Goal: Contribute content: Contribute content

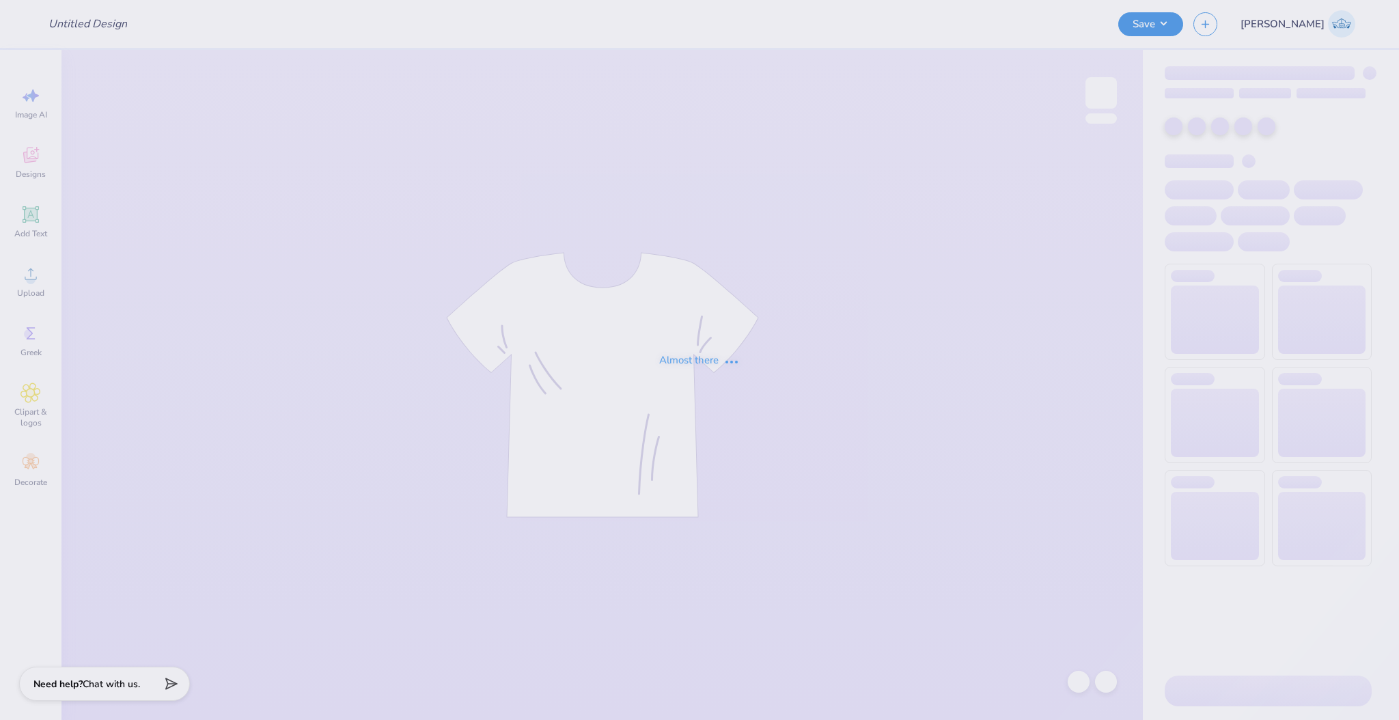
type input "AXO Hoco Shirt and Crew Neck"
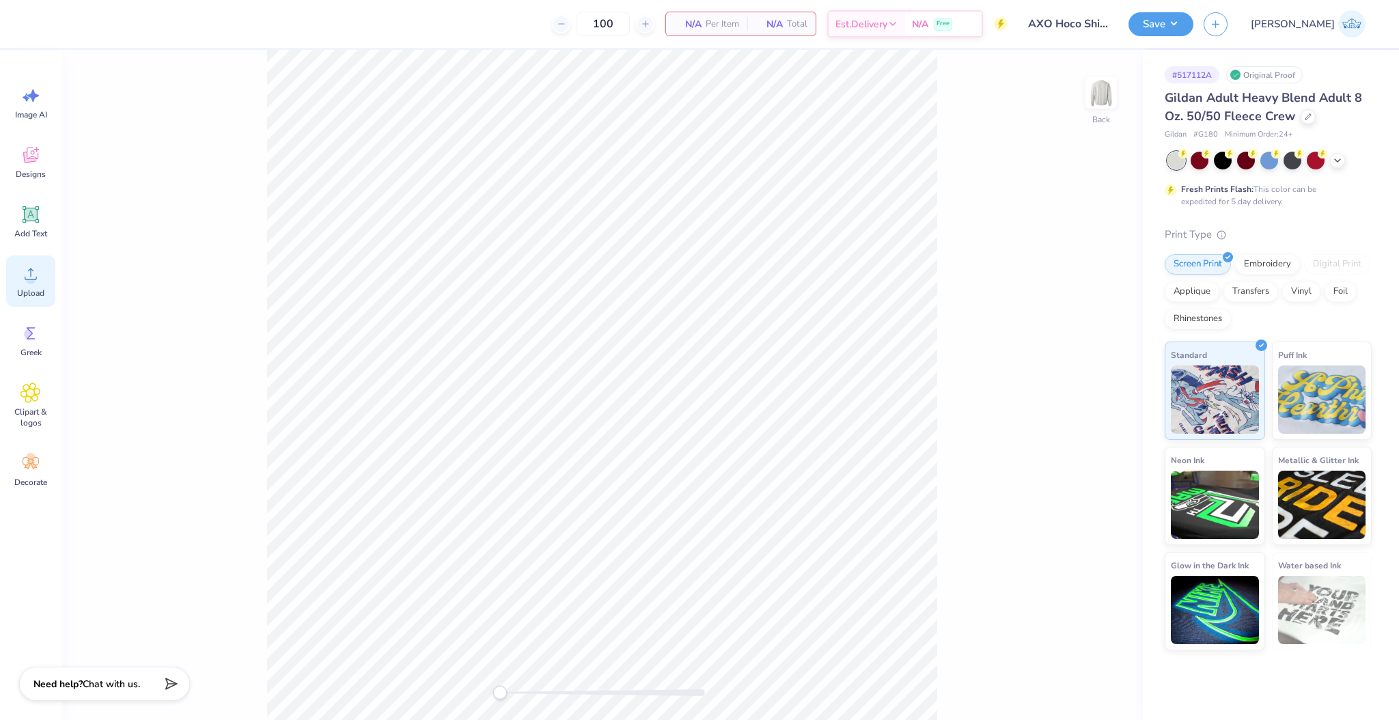
click at [44, 276] on div "Upload" at bounding box center [30, 281] width 49 height 51
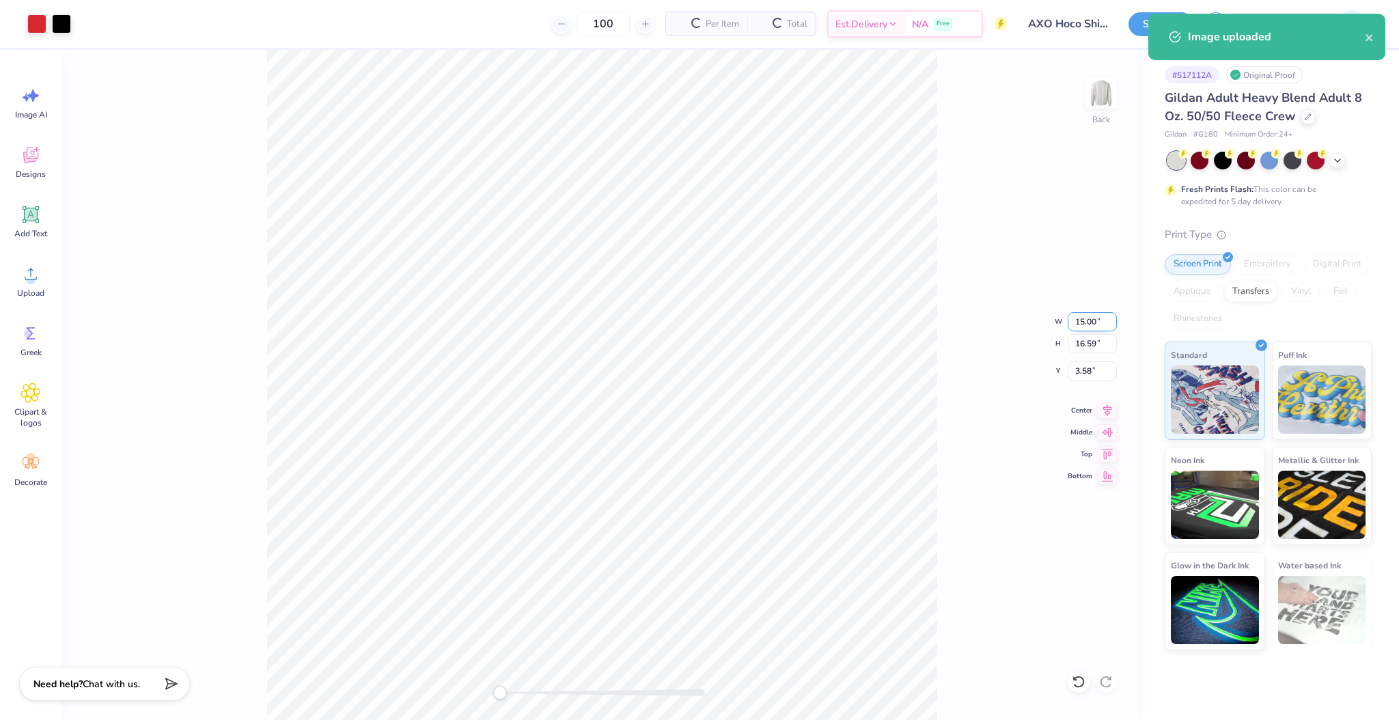
click at [1081, 324] on input "15.00" at bounding box center [1092, 321] width 49 height 19
type input "12"
click at [1080, 372] on input "3.58" at bounding box center [1092, 370] width 49 height 19
type input "3"
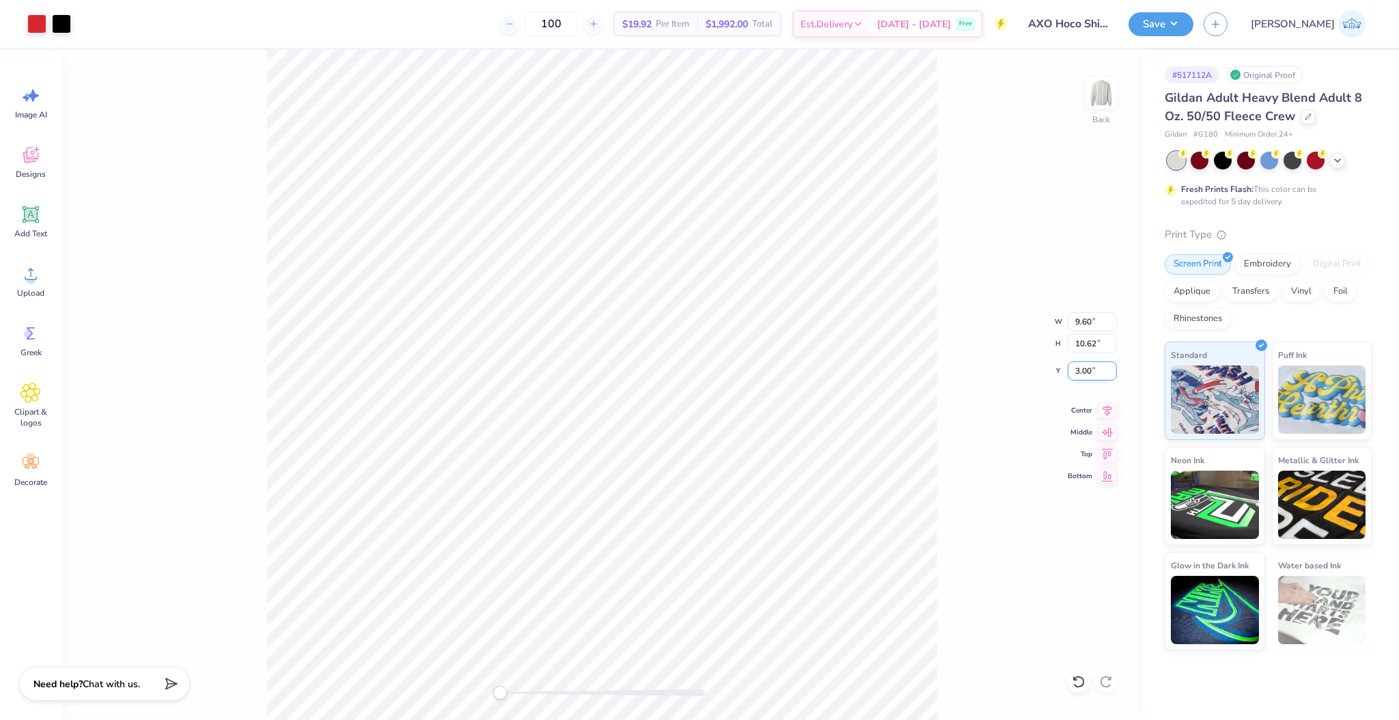
click at [1071, 369] on input "3.00" at bounding box center [1092, 370] width 49 height 19
click at [1093, 415] on div "Center" at bounding box center [1092, 408] width 49 height 16
click at [943, 446] on div "Back W 10.00 10.00 " H 11.06 11.06 " Y 3.00 3.00 " Center Middle Top Bottom" at bounding box center [602, 385] width 1082 height 670
type input "11.02"
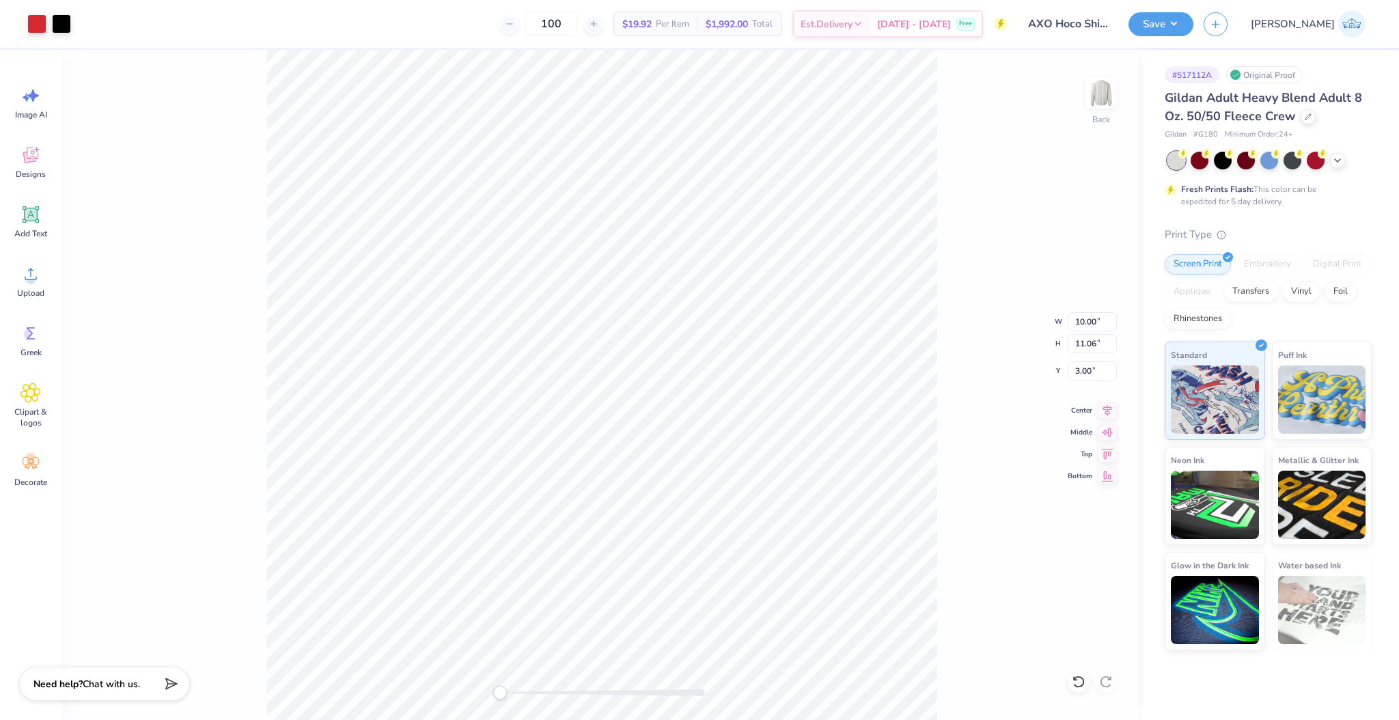
type input "12.19"
click at [1072, 323] on input "11.02" at bounding box center [1092, 321] width 49 height 19
type input "11"
click at [650, 577] on div "Back" at bounding box center [602, 385] width 1082 height 670
click at [27, 385] on icon at bounding box center [30, 392] width 19 height 19
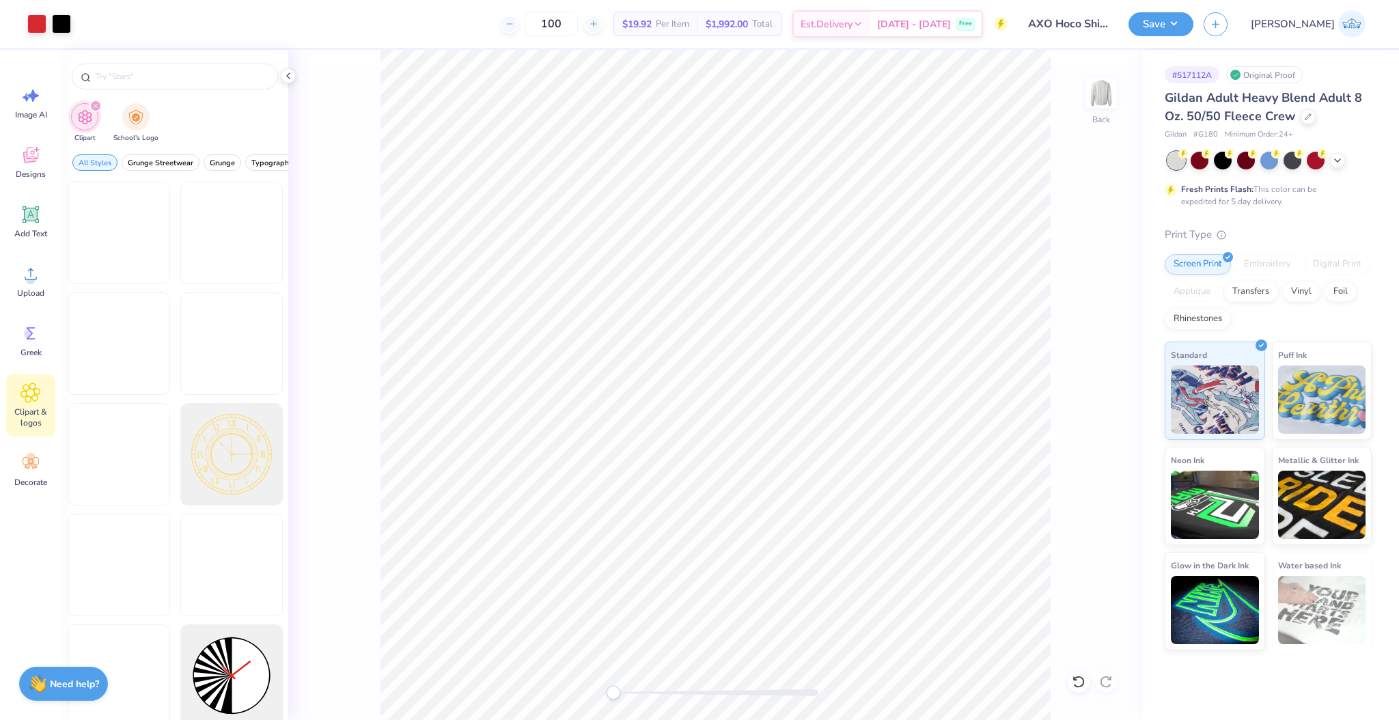
click at [328, 503] on div "Back" at bounding box center [715, 385] width 855 height 670
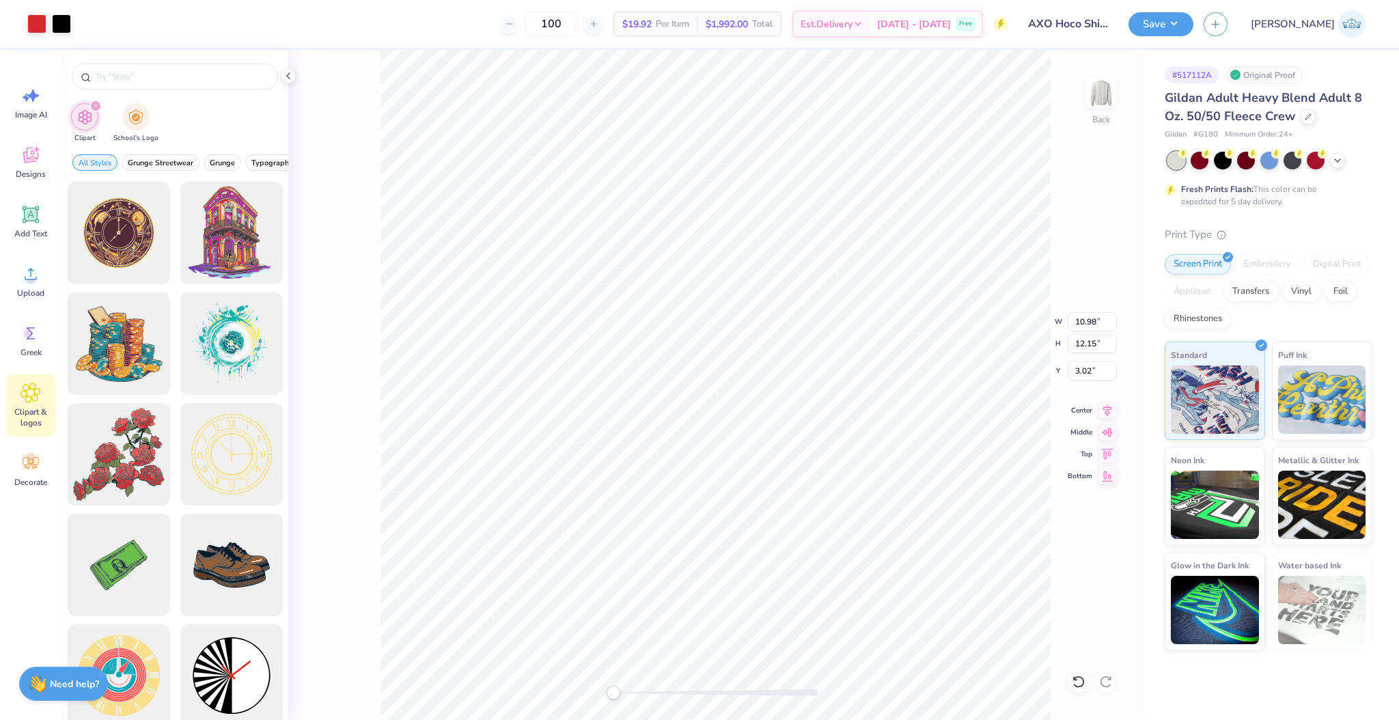
click at [280, 80] on div at bounding box center [174, 73] width 227 height 46
click at [1101, 407] on icon at bounding box center [1107, 408] width 19 height 16
click at [1074, 360] on div "Back W 10.98 10.98 " H 12.15 12.15 " Y 3.02 3.02 " Center Middle Top Bottom" at bounding box center [715, 385] width 855 height 670
click at [1082, 367] on div "Back W 10.98 H 12.15 Y 3.02 Center Middle Top Bottom" at bounding box center [715, 385] width 855 height 670
click at [1084, 372] on input "3.02" at bounding box center [1092, 370] width 49 height 19
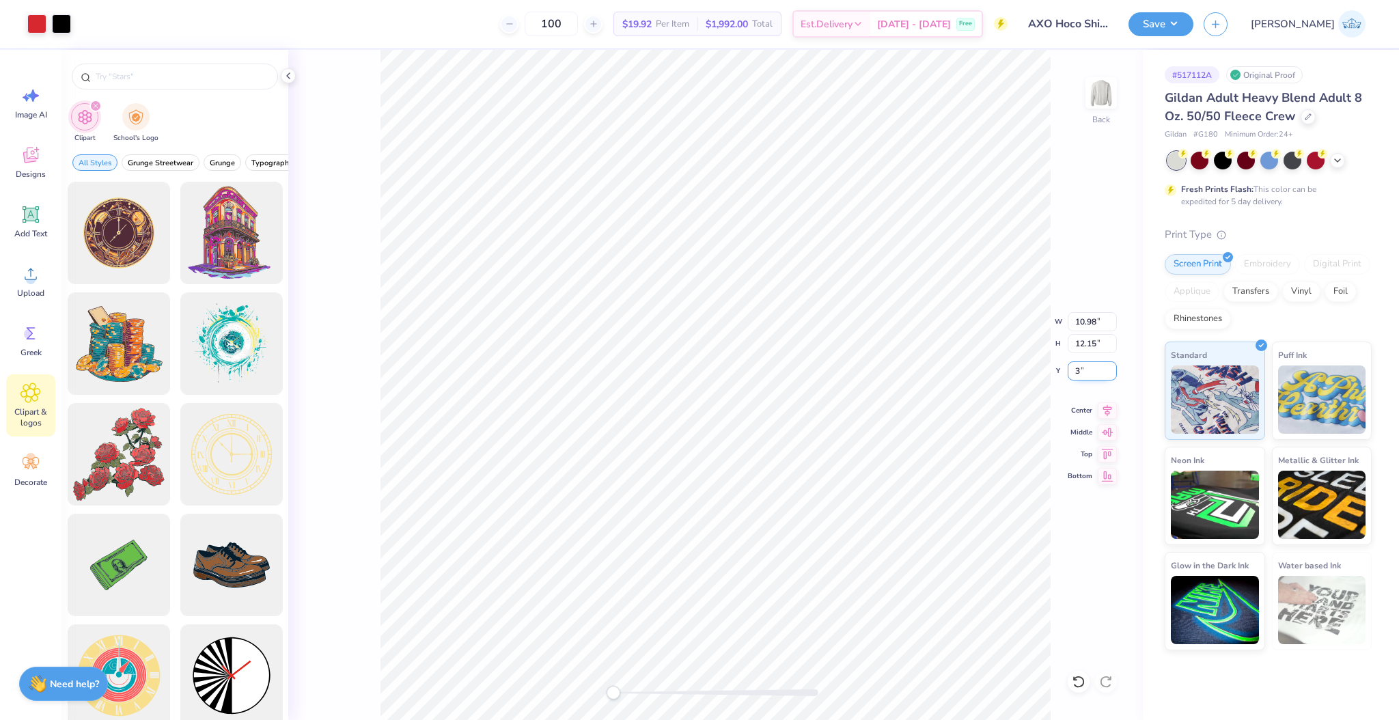
type input "3"
drag, startPoint x: 620, startPoint y: 689, endPoint x: 633, endPoint y: 694, distance: 13.8
click at [633, 694] on div at bounding box center [716, 692] width 205 height 7
click at [573, 685] on div "Back W 11.00 11.00 " H 12.16 12.16 " Y 3.00 3.00 " Center Middle Top Bottom" at bounding box center [715, 385] width 855 height 670
click at [1093, 406] on div "Center" at bounding box center [1092, 408] width 49 height 16
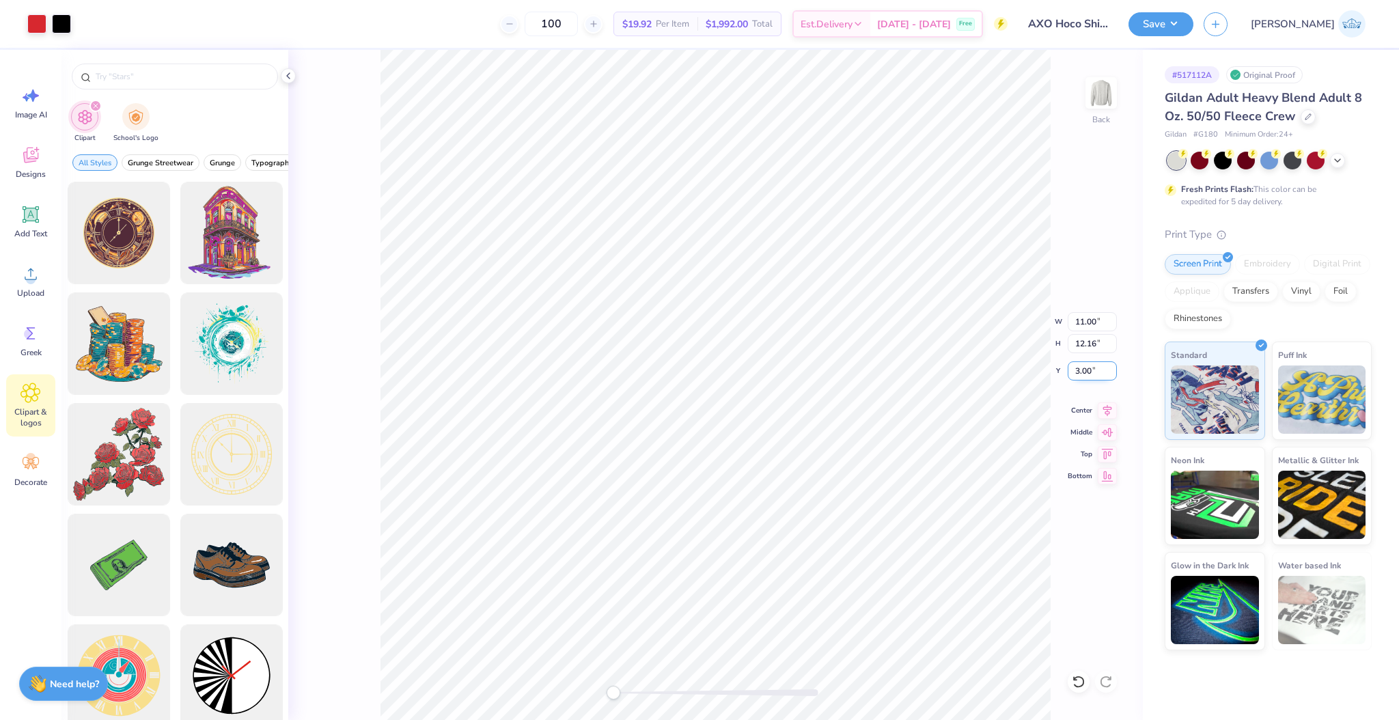
click at [1083, 370] on input "3.00" at bounding box center [1092, 370] width 49 height 19
type input "3"
click at [1194, 17] on button "Save" at bounding box center [1161, 22] width 65 height 24
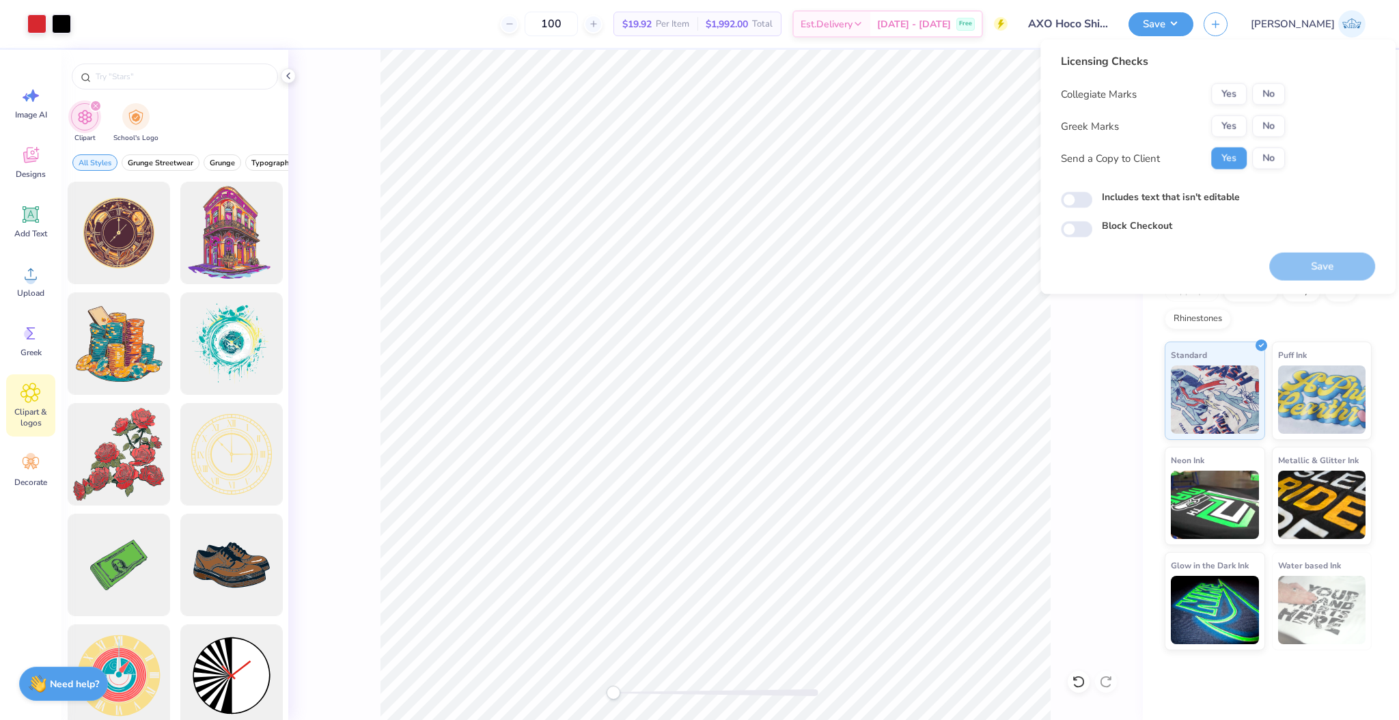
click at [1247, 114] on div "Collegiate Marks Yes No Greek Marks Yes No Send a Copy to Client Yes No" at bounding box center [1173, 126] width 224 height 86
click at [1241, 116] on button "Yes" at bounding box center [1229, 126] width 36 height 22
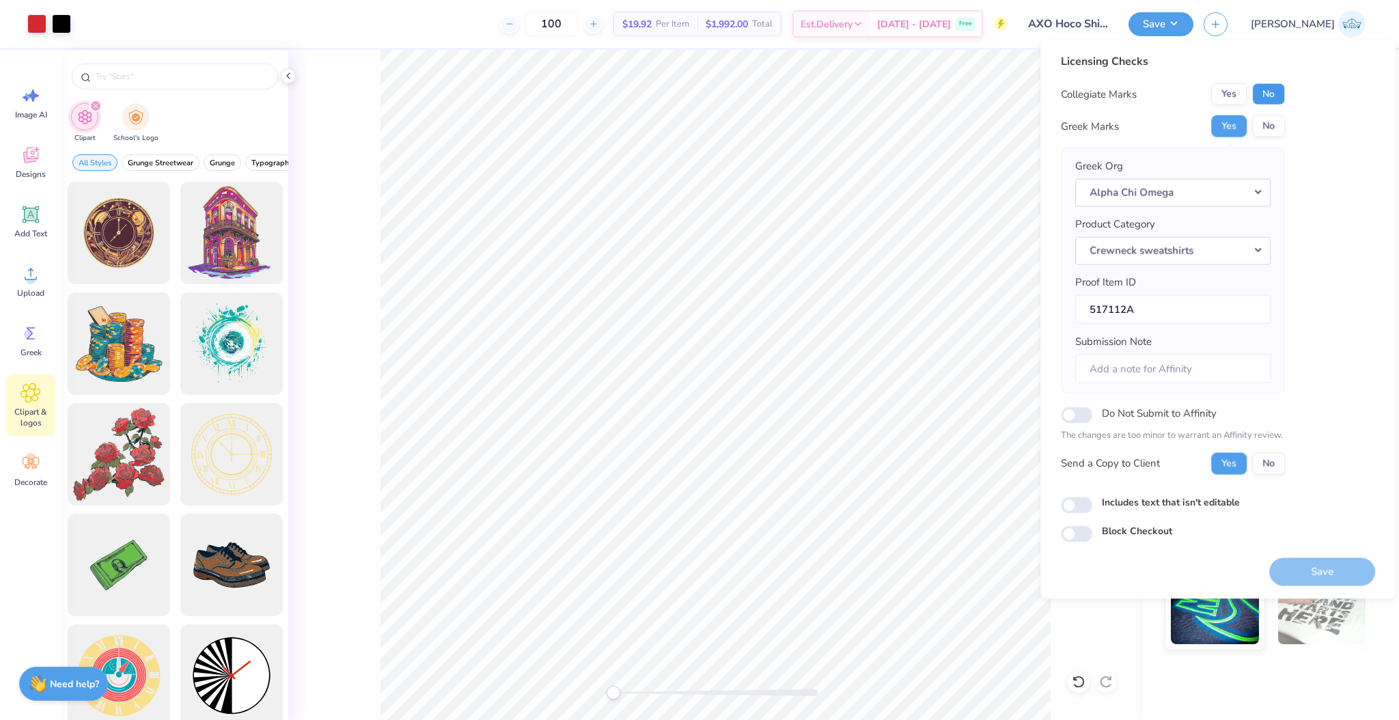
click at [1254, 100] on button "No" at bounding box center [1268, 94] width 33 height 22
click at [1071, 505] on input "Includes text that isn't editable" at bounding box center [1076, 505] width 31 height 16
checkbox input "true"
click at [1276, 571] on button "Save" at bounding box center [1323, 572] width 106 height 28
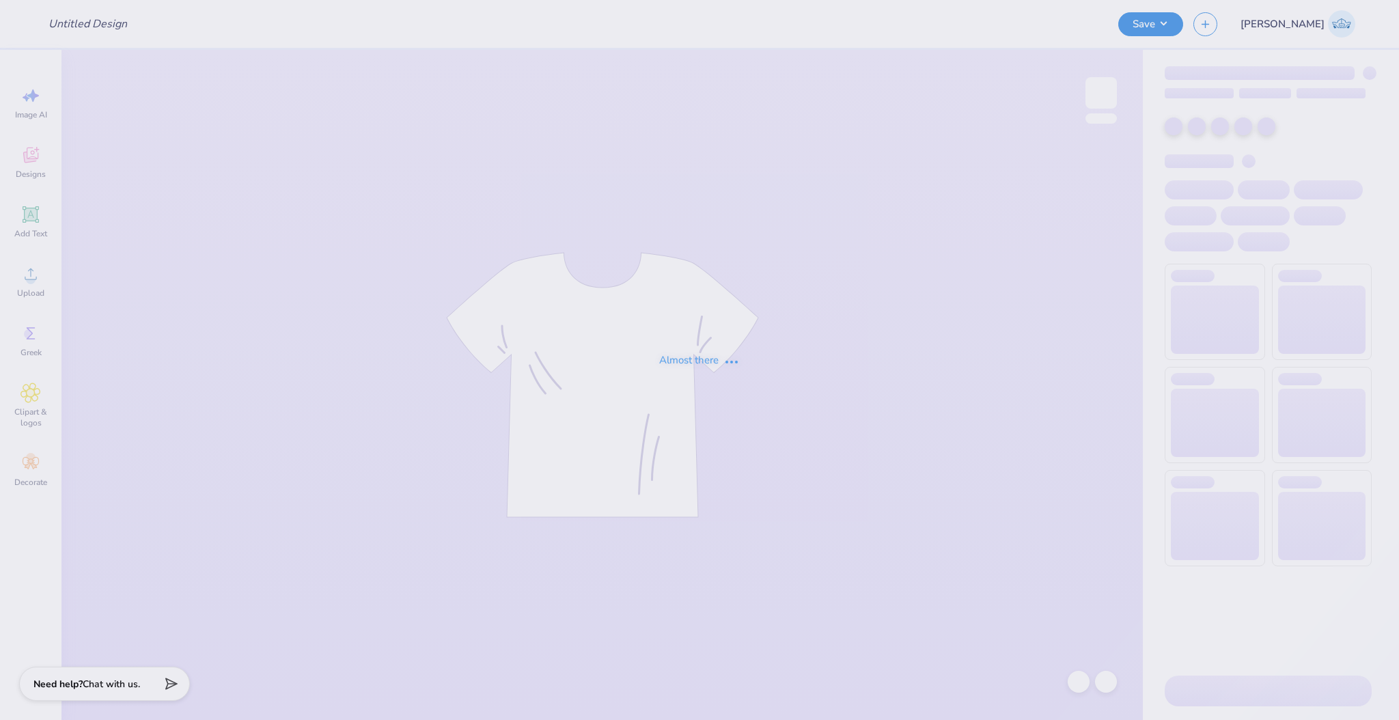
type input "AXO Hoco Shirt and Crew Neck"
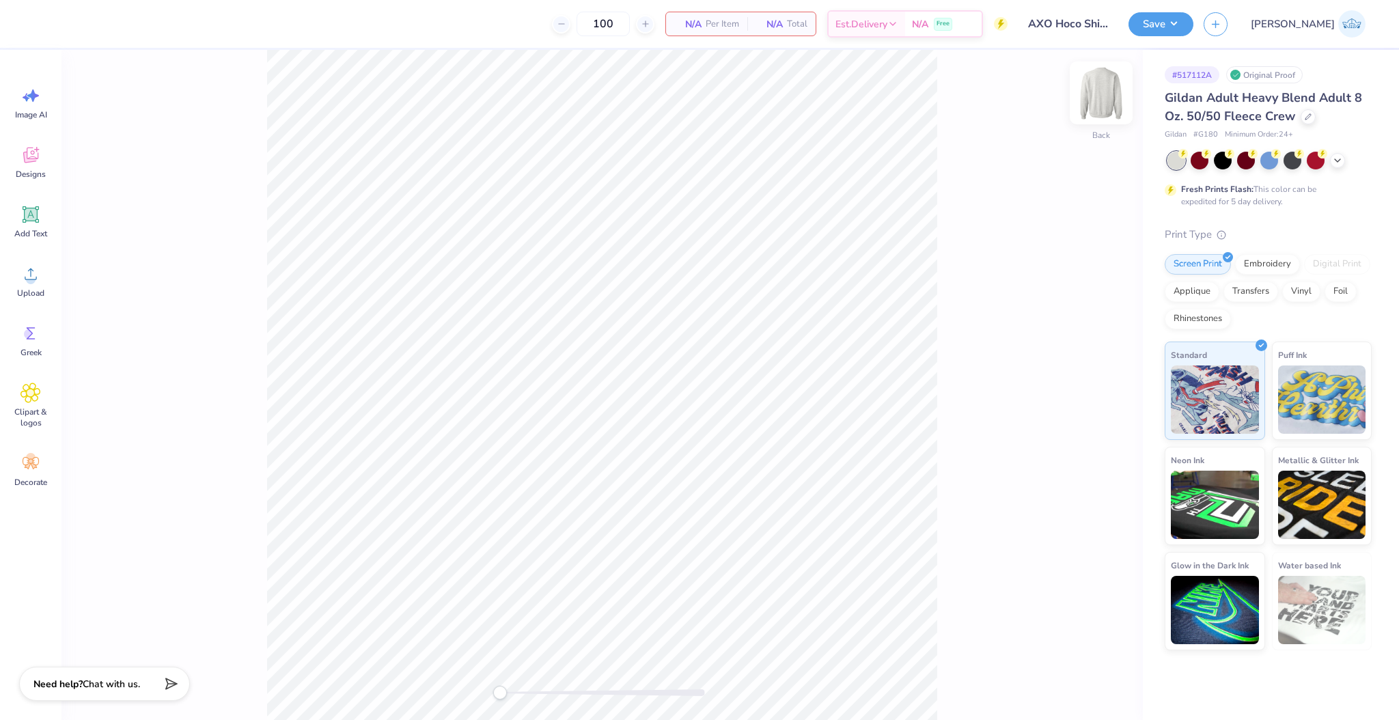
click at [1094, 100] on img at bounding box center [1101, 93] width 55 height 55
click at [25, 279] on icon at bounding box center [31, 275] width 12 height 12
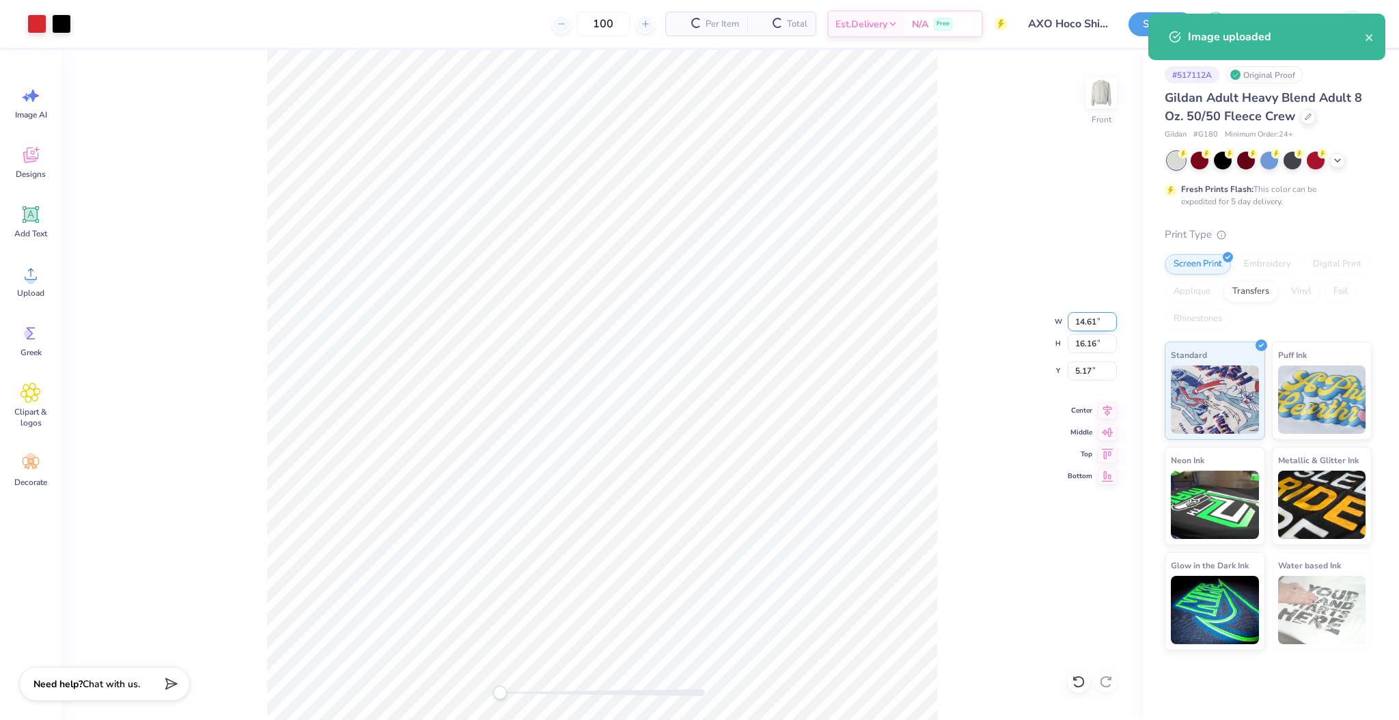
click at [1071, 319] on input "14.61" at bounding box center [1092, 321] width 49 height 19
click at [1080, 338] on input "16.16" at bounding box center [1092, 343] width 49 height 19
type input "12"
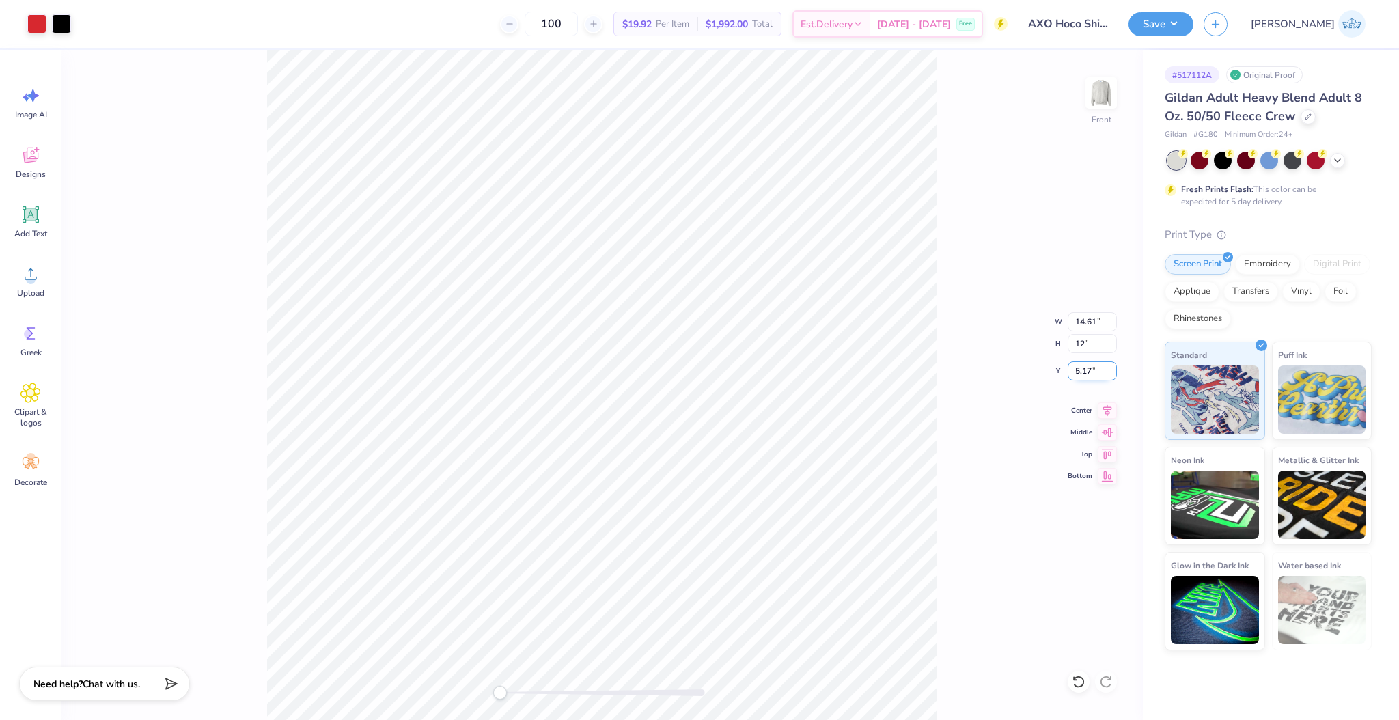
click at [1085, 372] on input "5.17" at bounding box center [1092, 370] width 49 height 19
click at [1094, 375] on input "8.79" at bounding box center [1092, 370] width 49 height 19
type input "3"
click at [1107, 409] on icon at bounding box center [1107, 408] width 19 height 16
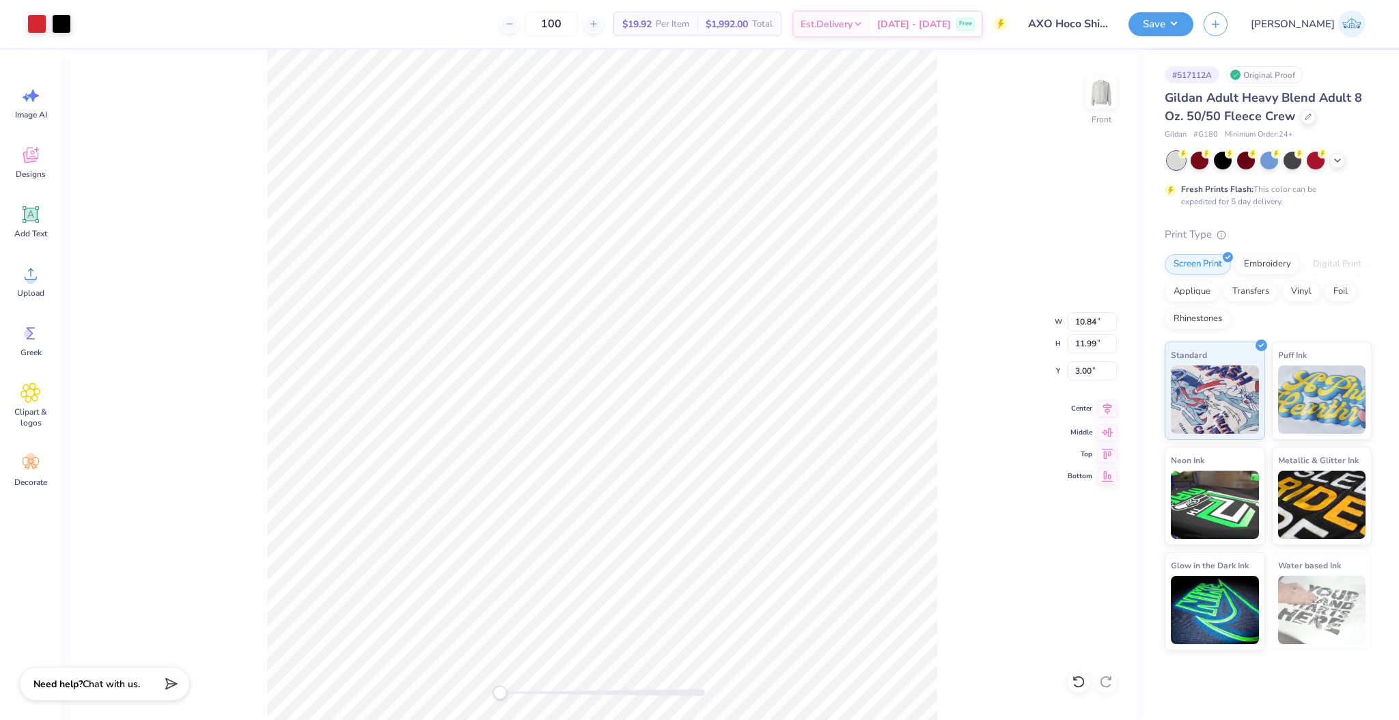
click at [1106, 415] on icon at bounding box center [1107, 408] width 19 height 16
drag, startPoint x: 510, startPoint y: 694, endPoint x: 525, endPoint y: 696, distance: 15.3
click at [525, 696] on div at bounding box center [602, 692] width 205 height 7
click at [451, 680] on div "Front W 10.85 10.85 " H 12.00 12.00 " Y 3.00 3.00 " Center Middle Top Bottom" at bounding box center [602, 385] width 1082 height 670
click at [1113, 409] on icon at bounding box center [1107, 408] width 19 height 16
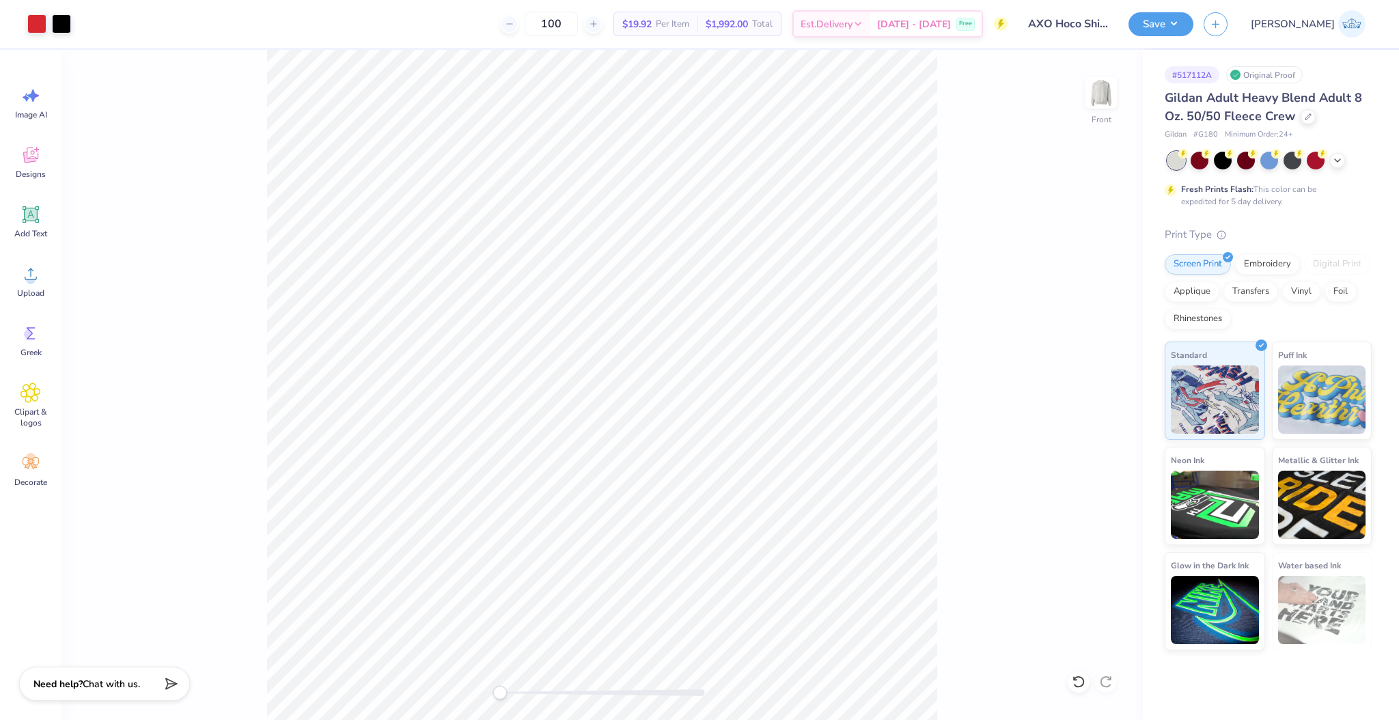
click at [1092, 73] on div "Front" at bounding box center [602, 385] width 1082 height 670
click at [1095, 96] on img at bounding box center [1101, 93] width 55 height 55
click at [30, 296] on span "Upload" at bounding box center [30, 293] width 27 height 11
drag, startPoint x: 508, startPoint y: 687, endPoint x: 534, endPoint y: 687, distance: 25.3
click at [526, 687] on div "Accessibility label" at bounding box center [519, 693] width 14 height 14
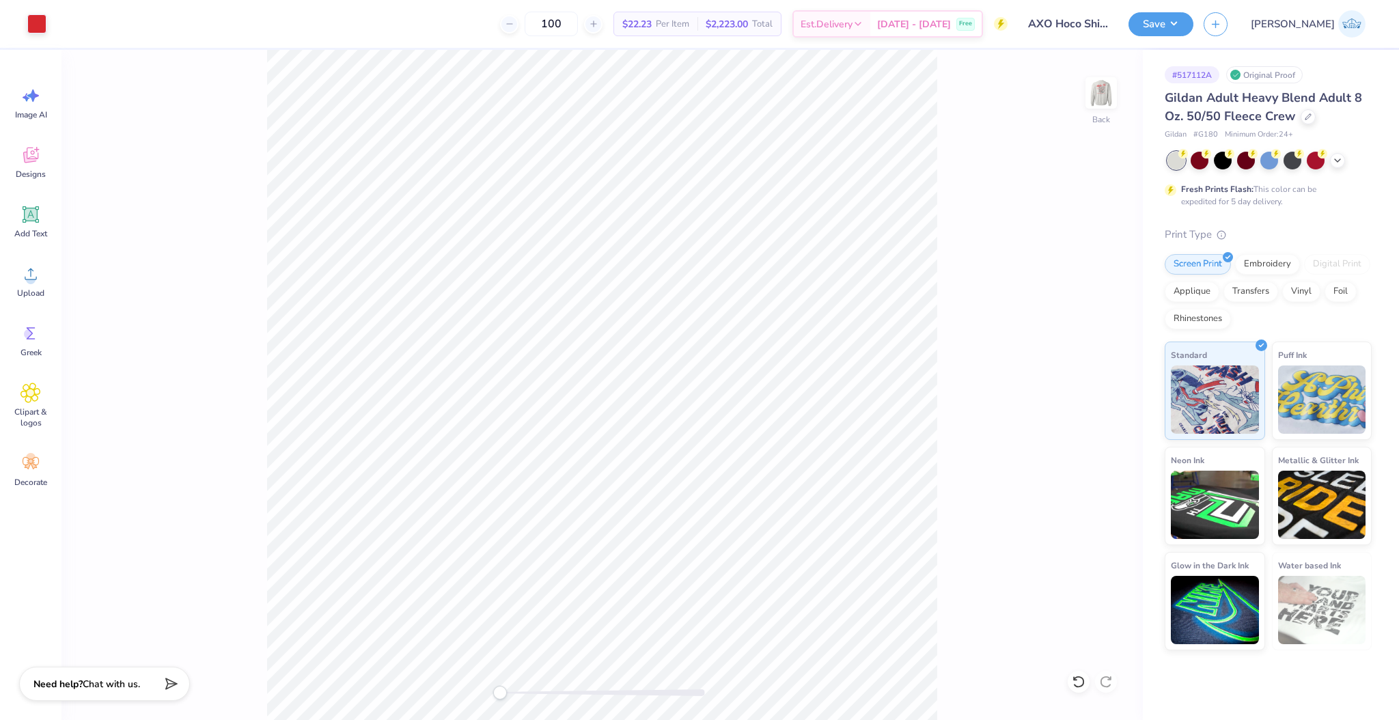
click at [327, 627] on div "Back" at bounding box center [602, 385] width 1082 height 670
click at [1087, 384] on div "Back W 3.50 3.50 " H 0.48 0.48 " Y 4.17 4.17 " Center Middle Top Bottom" at bounding box center [602, 385] width 1082 height 670
click at [1085, 375] on div "Back W 3.50 H 0.48 Y 4.17 Center Middle Top Bottom" at bounding box center [602, 385] width 1082 height 670
click at [1075, 372] on input "4.17" at bounding box center [1092, 370] width 49 height 19
type input "3"
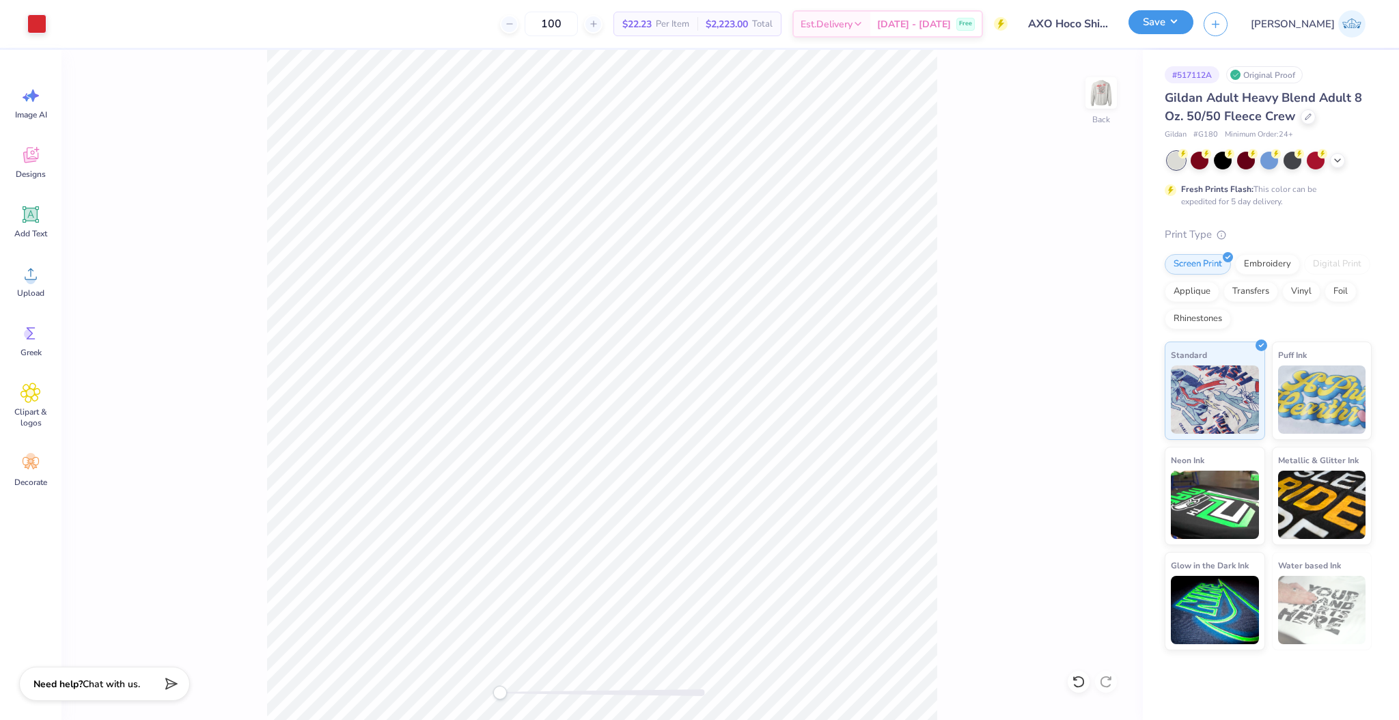
click at [1194, 14] on button "Save" at bounding box center [1161, 22] width 65 height 24
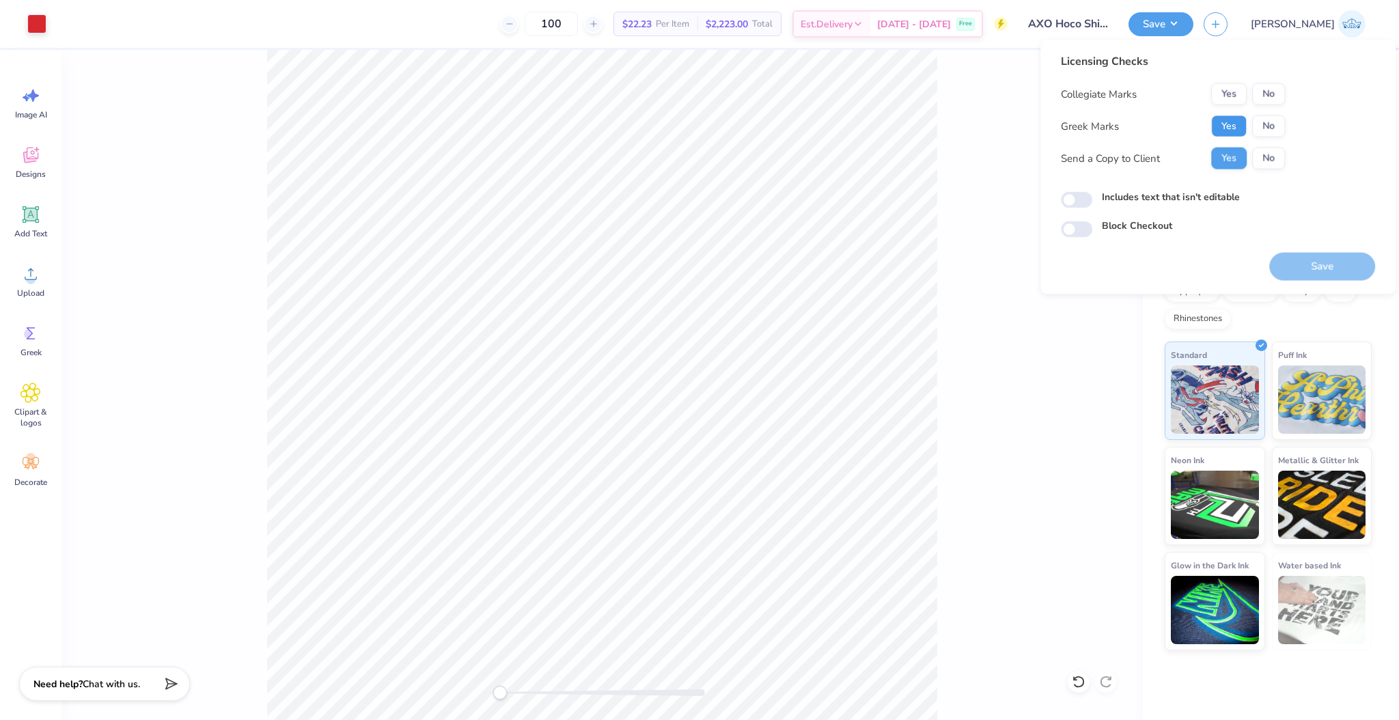
click at [1226, 135] on button "Yes" at bounding box center [1229, 126] width 36 height 22
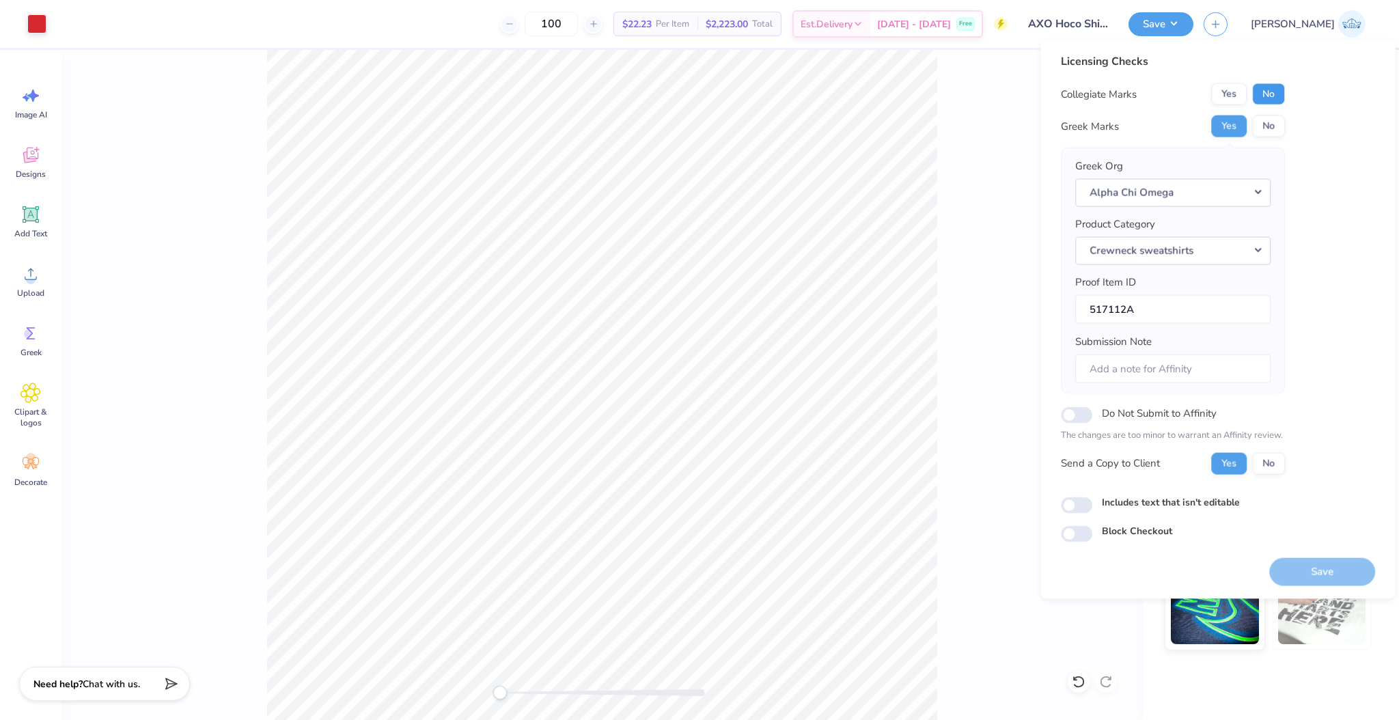
click at [1271, 101] on button "No" at bounding box center [1268, 94] width 33 height 22
click at [1076, 502] on input "Includes text that isn't editable" at bounding box center [1076, 505] width 31 height 16
checkbox input "true"
click at [1312, 573] on button "Save" at bounding box center [1323, 572] width 106 height 28
click at [951, 243] on div "Back" at bounding box center [602, 385] width 1082 height 670
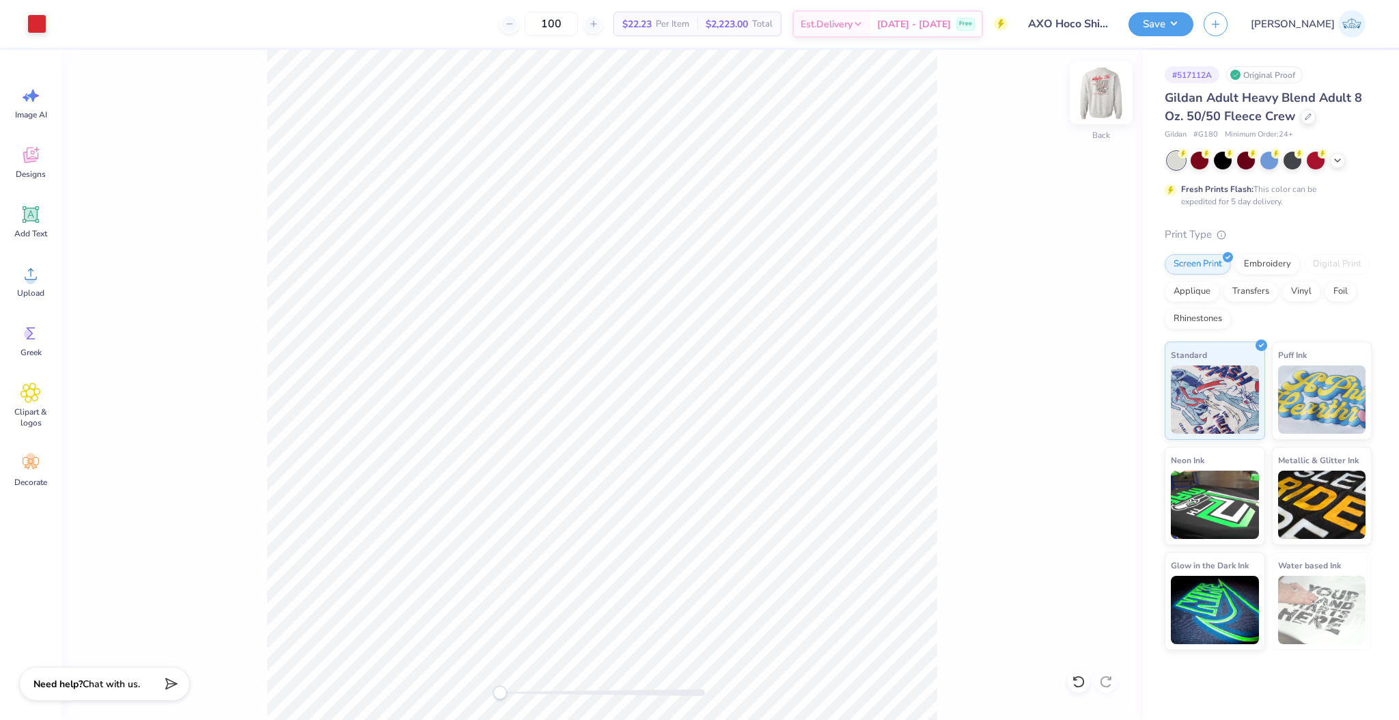
click at [1104, 93] on img at bounding box center [1101, 93] width 55 height 55
